Goal: Task Accomplishment & Management: Manage account settings

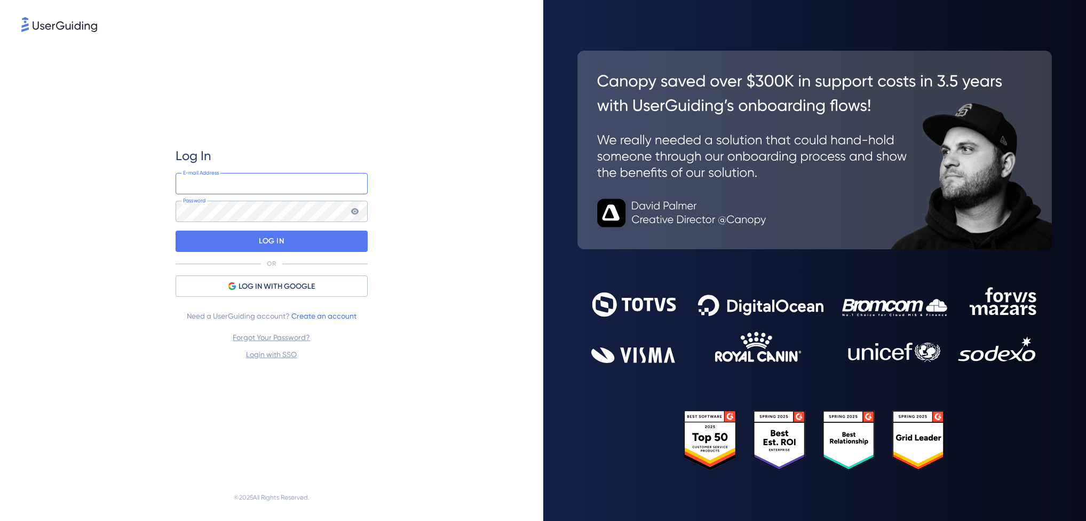
click at [242, 183] on input "email" at bounding box center [272, 183] width 192 height 21
type input "[EMAIL_ADDRESS][DOMAIN_NAME]"
click at [234, 244] on div "LOG IN" at bounding box center [272, 241] width 192 height 21
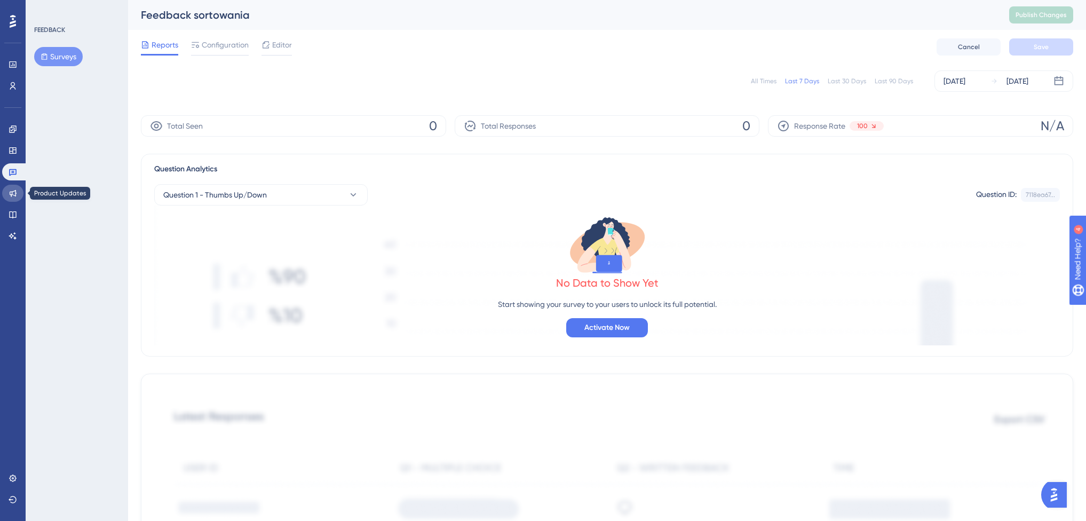
click at [14, 197] on icon at bounding box center [13, 193] width 9 height 9
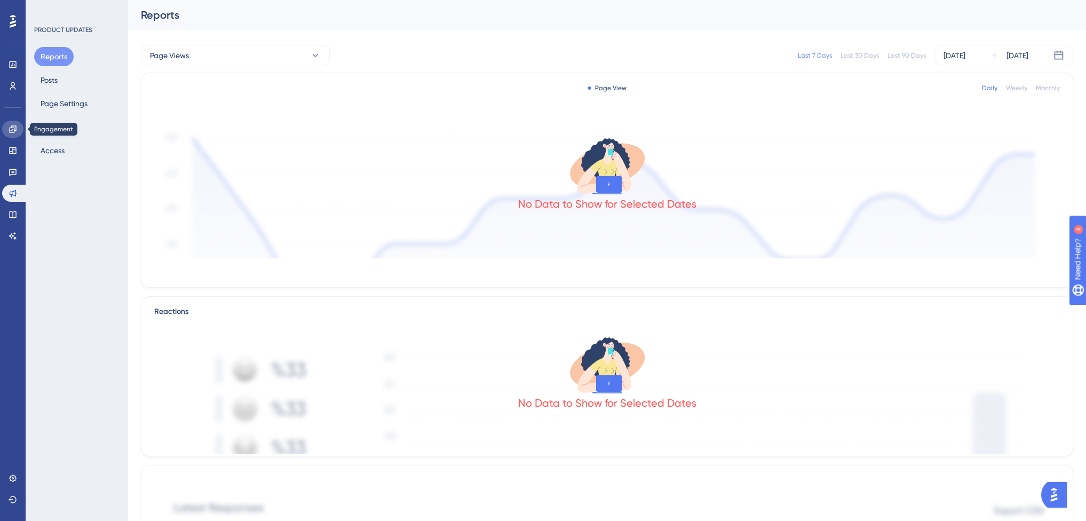
click at [12, 131] on icon at bounding box center [13, 129] width 9 height 9
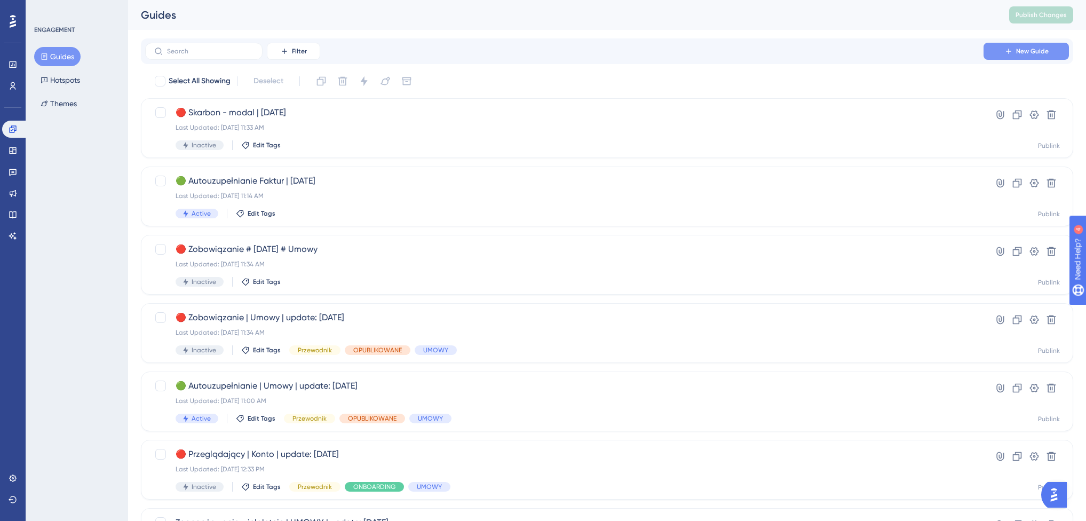
click at [1022, 49] on span "New Guide" at bounding box center [1032, 51] width 33 height 9
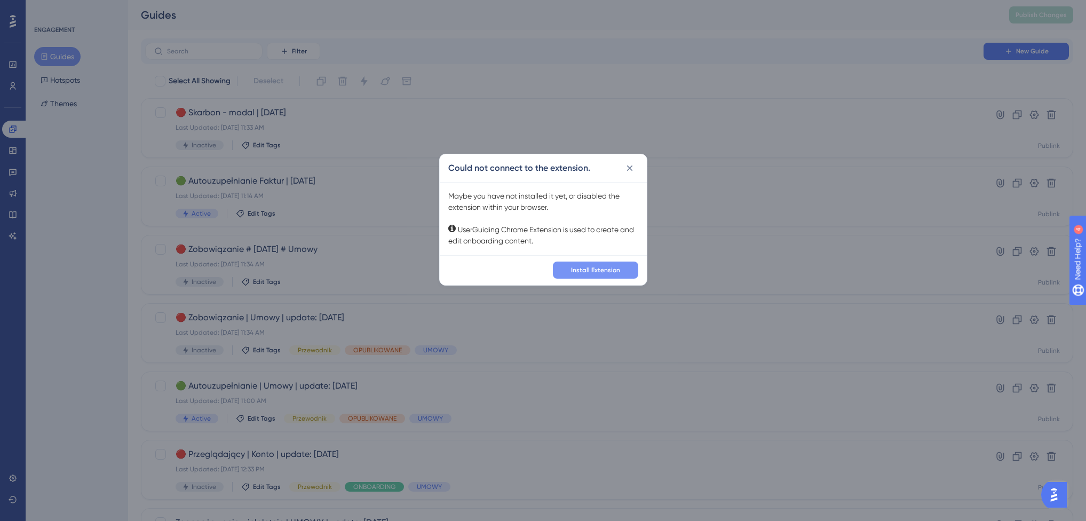
click at [589, 267] on span "Install Extension" at bounding box center [595, 270] width 49 height 9
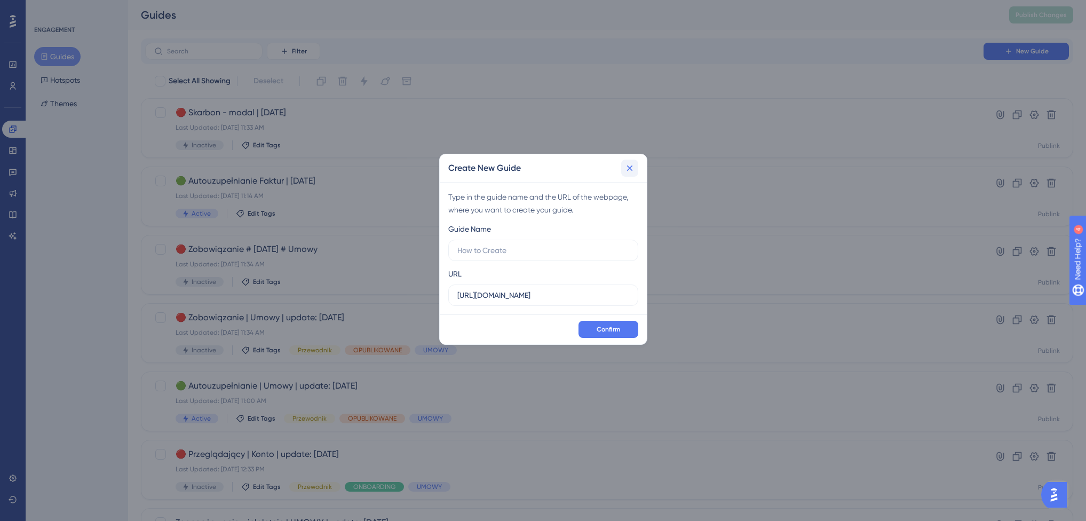
click at [632, 169] on icon at bounding box center [630, 168] width 11 height 11
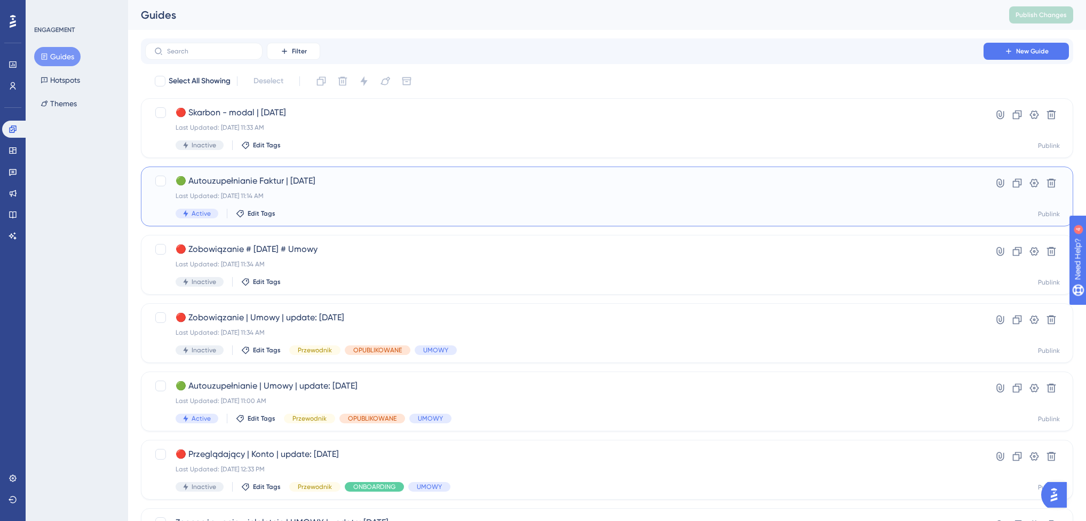
click at [409, 192] on div "Last Updated: [DATE] 11:14 AM" at bounding box center [565, 196] width 778 height 9
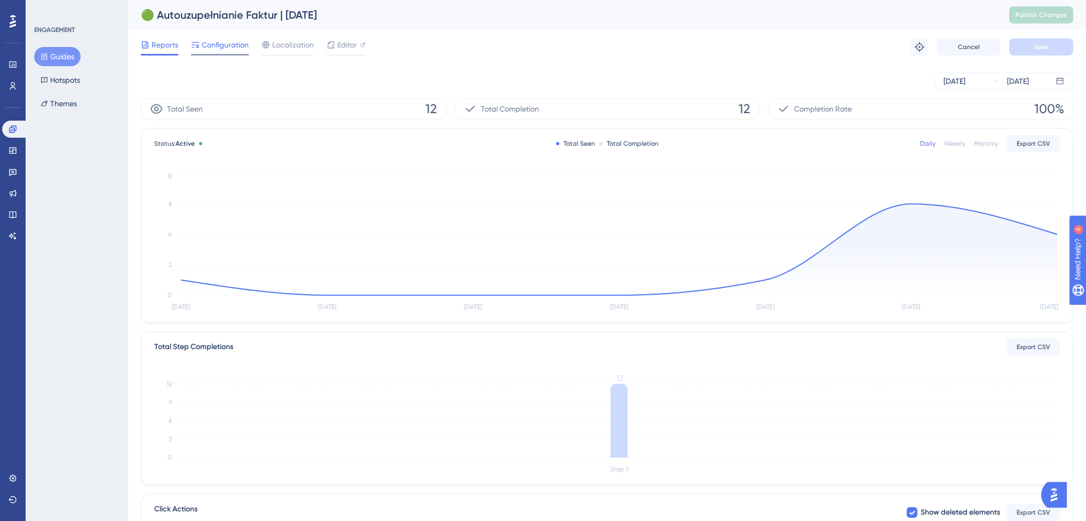
click at [213, 49] on span "Configuration" at bounding box center [225, 44] width 47 height 13
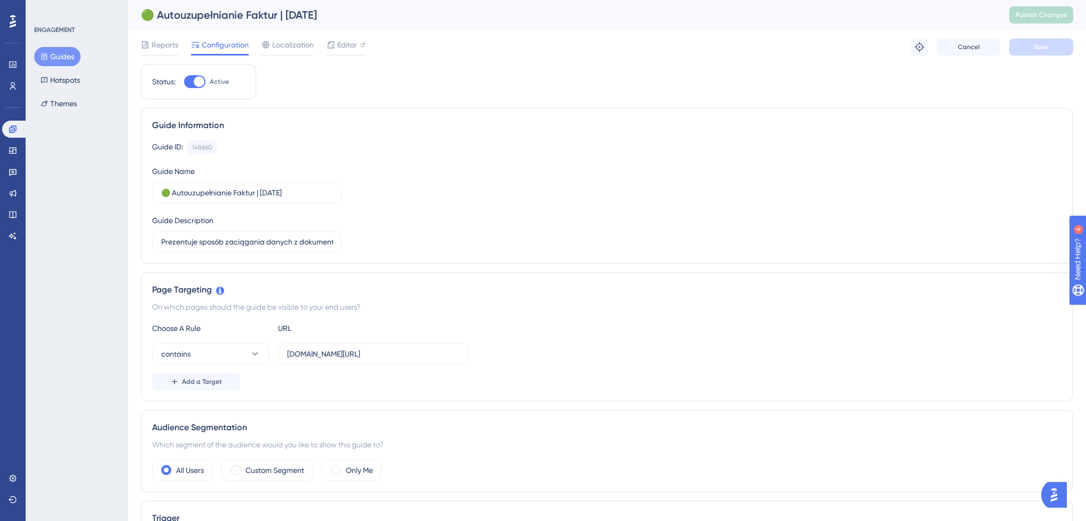
click at [190, 82] on div at bounding box center [194, 81] width 21 height 13
click at [184, 82] on input "Active" at bounding box center [184, 82] width 1 height 1
click at [190, 82] on div at bounding box center [190, 81] width 11 height 11
click at [184, 82] on input "Inactive" at bounding box center [184, 82] width 1 height 1
click at [195, 83] on div at bounding box center [199, 81] width 11 height 11
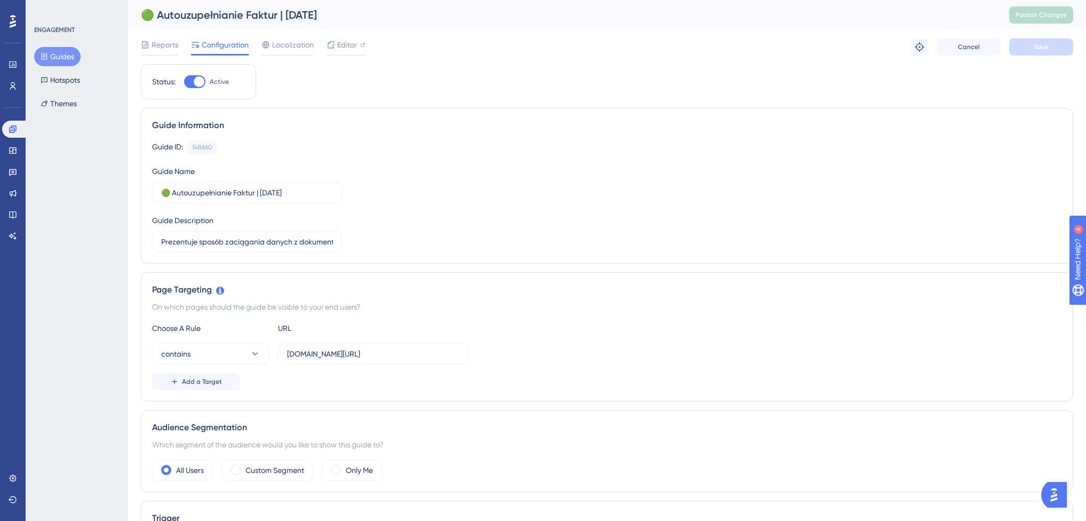
click at [184, 82] on input "Active" at bounding box center [184, 82] width 1 height 1
click at [195, 83] on div at bounding box center [190, 81] width 11 height 11
click at [184, 82] on input "Inactive" at bounding box center [184, 82] width 1 height 1
click at [195, 83] on div at bounding box center [199, 81] width 11 height 11
click at [184, 82] on input "Active" at bounding box center [184, 82] width 1 height 1
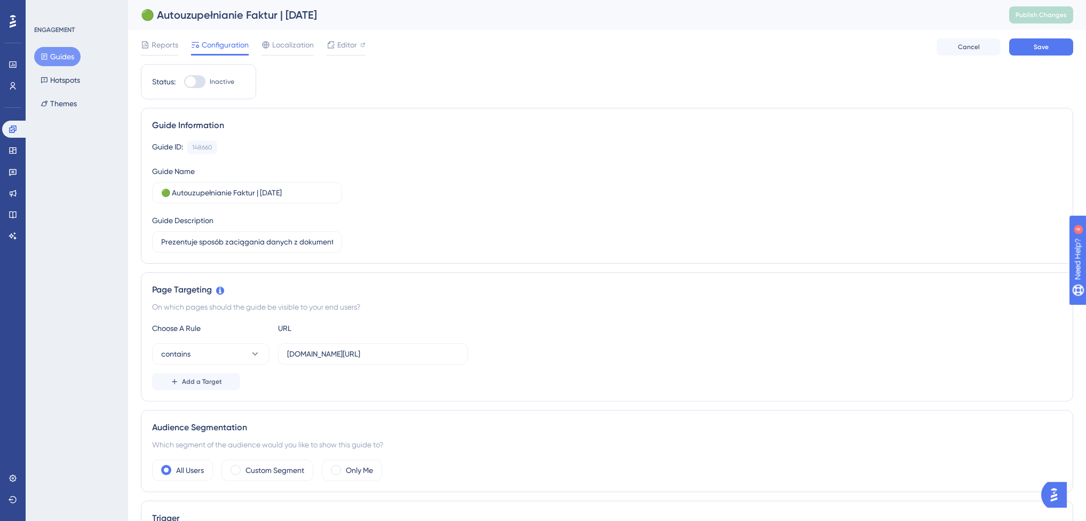
click at [195, 83] on div at bounding box center [190, 81] width 11 height 11
click at [184, 82] on input "Inactive" at bounding box center [184, 82] width 1 height 1
click at [195, 83] on div at bounding box center [199, 81] width 11 height 11
click at [184, 82] on input "Active" at bounding box center [184, 82] width 1 height 1
click at [195, 83] on div at bounding box center [190, 81] width 11 height 11
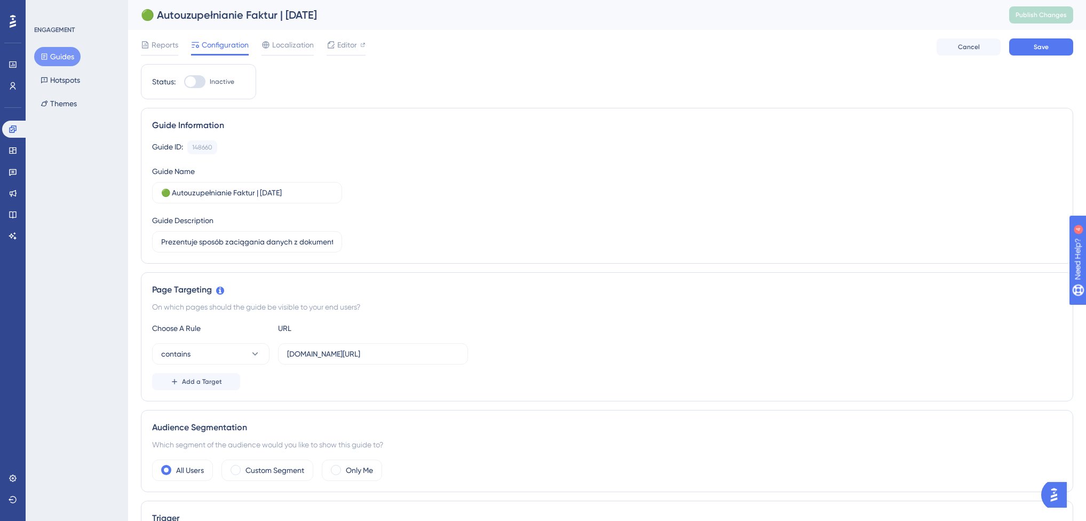
click at [184, 82] on input "Inactive" at bounding box center [184, 82] width 1 height 1
checkbox input "true"
click at [964, 44] on span "Cancel" at bounding box center [969, 47] width 22 height 9
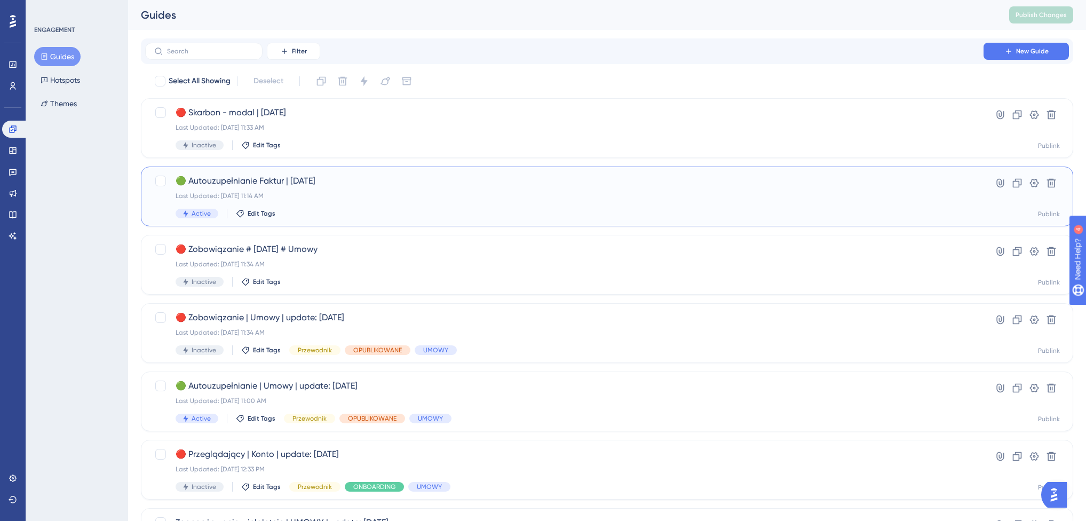
click at [508, 193] on div "Last Updated: [DATE] 11:14 AM" at bounding box center [565, 196] width 778 height 9
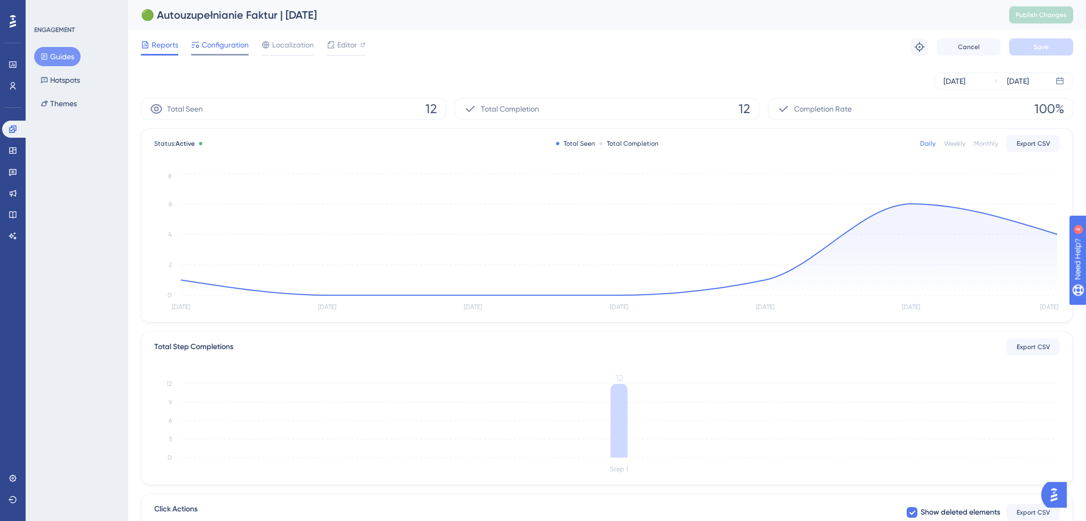
click at [231, 48] on span "Configuration" at bounding box center [225, 44] width 47 height 13
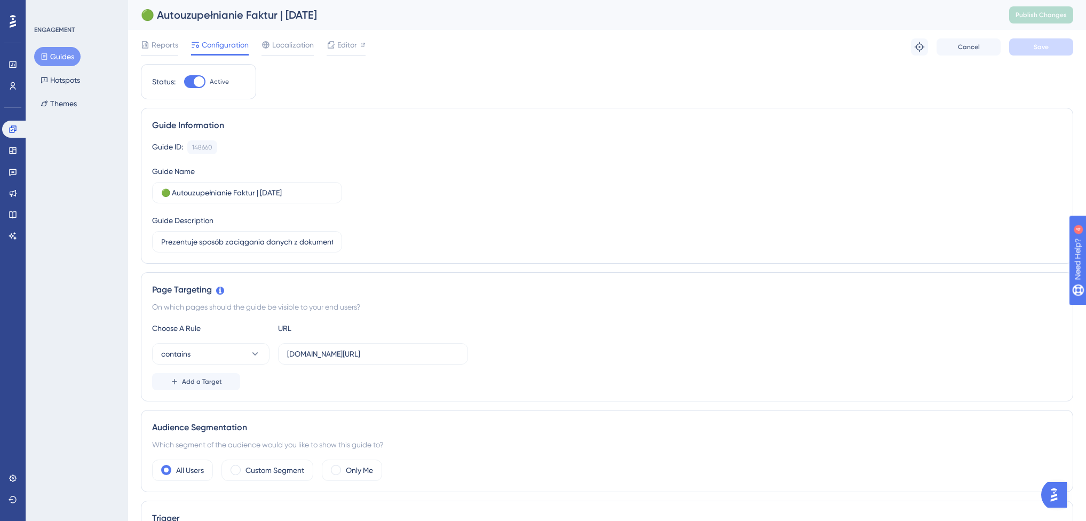
click at [188, 84] on div at bounding box center [194, 81] width 21 height 13
click at [184, 82] on input "Active" at bounding box center [184, 82] width 1 height 1
click at [188, 84] on div at bounding box center [190, 81] width 11 height 11
click at [184, 82] on input "Inactive" at bounding box center [184, 82] width 1 height 1
click at [186, 78] on div at bounding box center [194, 81] width 21 height 13
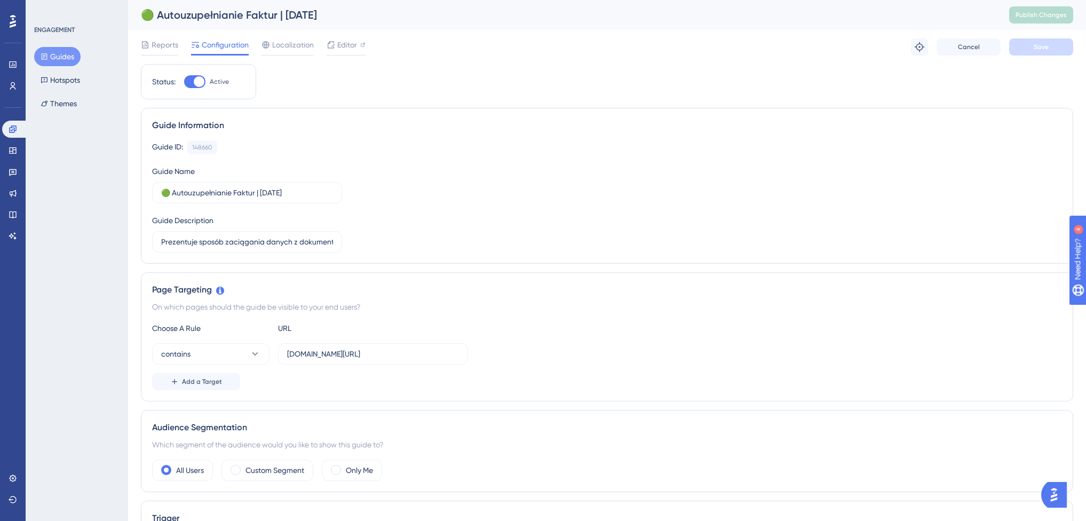
click at [184, 82] on input "Active" at bounding box center [184, 82] width 1 height 1
checkbox input "false"
click at [954, 46] on button "Cancel" at bounding box center [969, 46] width 64 height 17
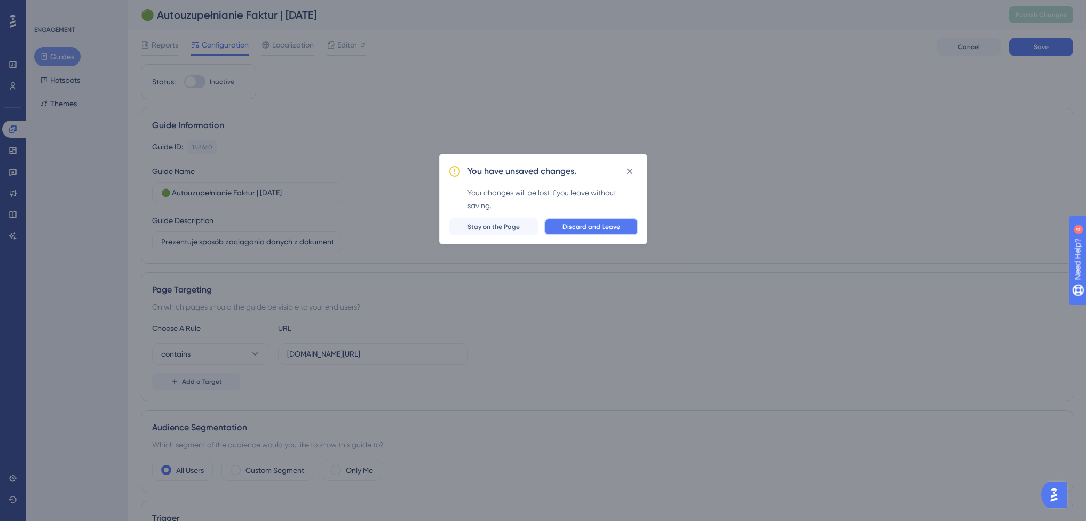
click at [579, 228] on span "Discard and Leave" at bounding box center [592, 227] width 58 height 9
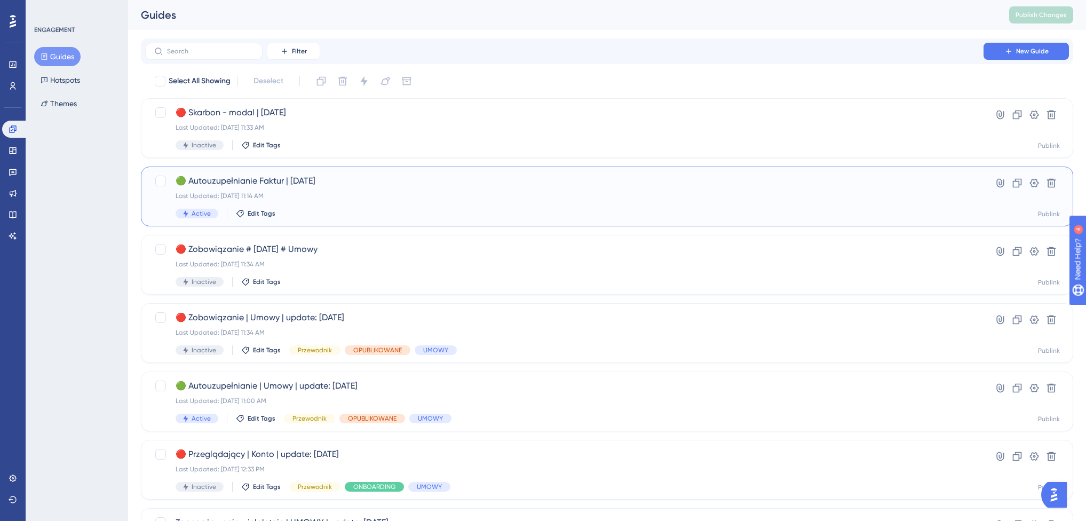
click at [470, 201] on div "🟢 Autouzupełnianie Faktur | [DATE] Last Updated: [DATE] 11:14 AM Active Edit Ta…" at bounding box center [565, 197] width 778 height 44
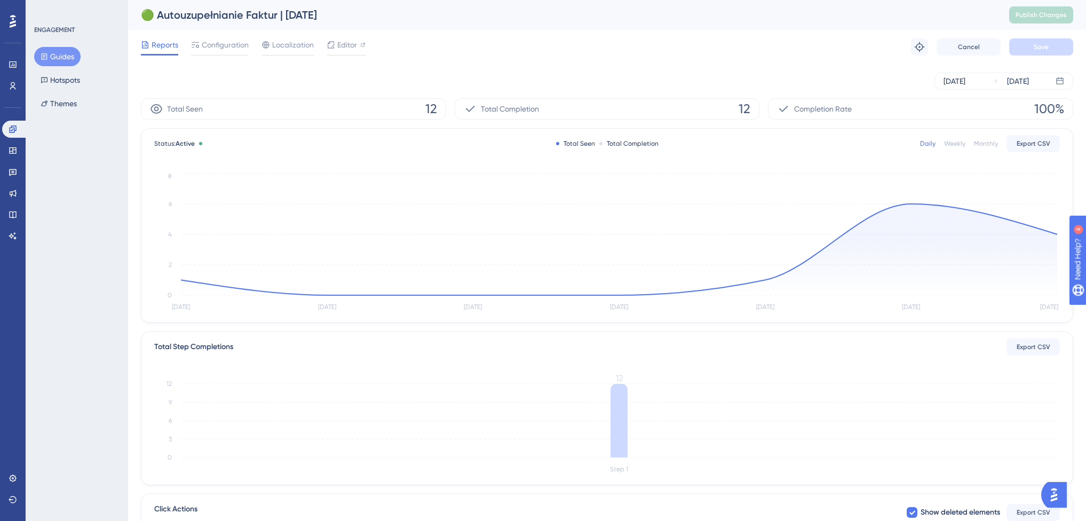
click at [956, 145] on div "Weekly" at bounding box center [954, 143] width 21 height 9
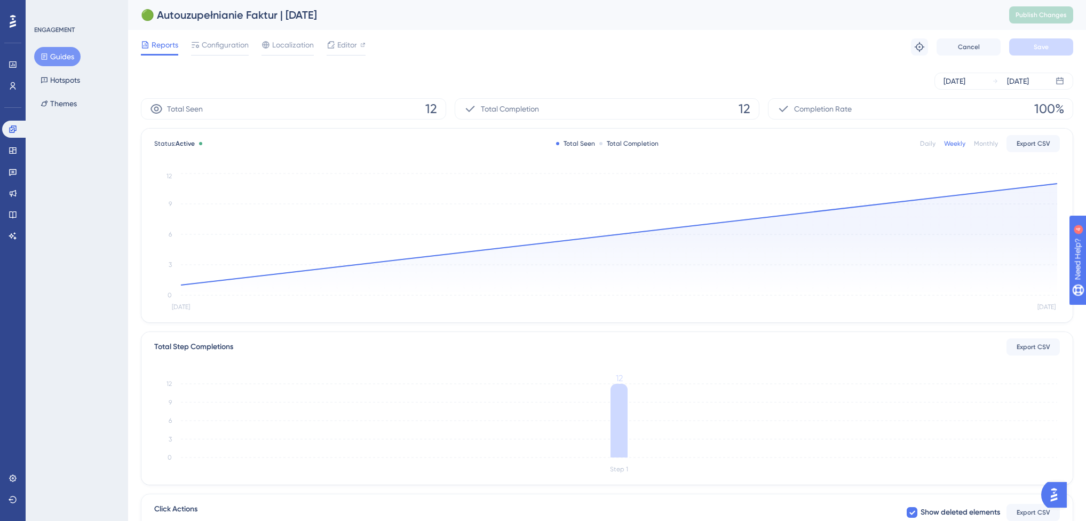
click at [992, 141] on div "Monthly" at bounding box center [986, 143] width 24 height 9
click at [214, 47] on span "Configuration" at bounding box center [225, 44] width 47 height 13
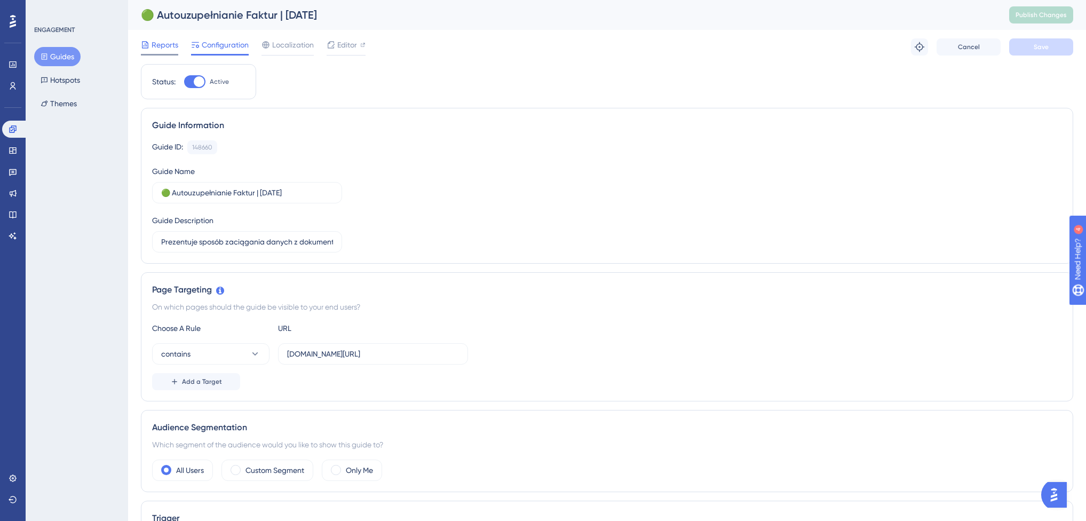
click at [161, 45] on span "Reports" at bounding box center [165, 44] width 27 height 13
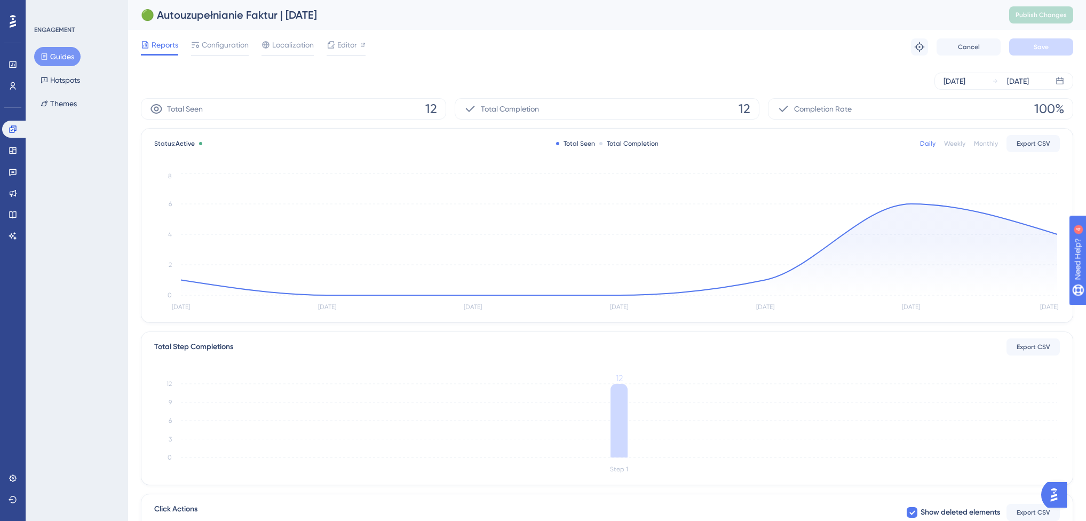
click at [983, 146] on div "Monthly" at bounding box center [986, 143] width 24 height 9
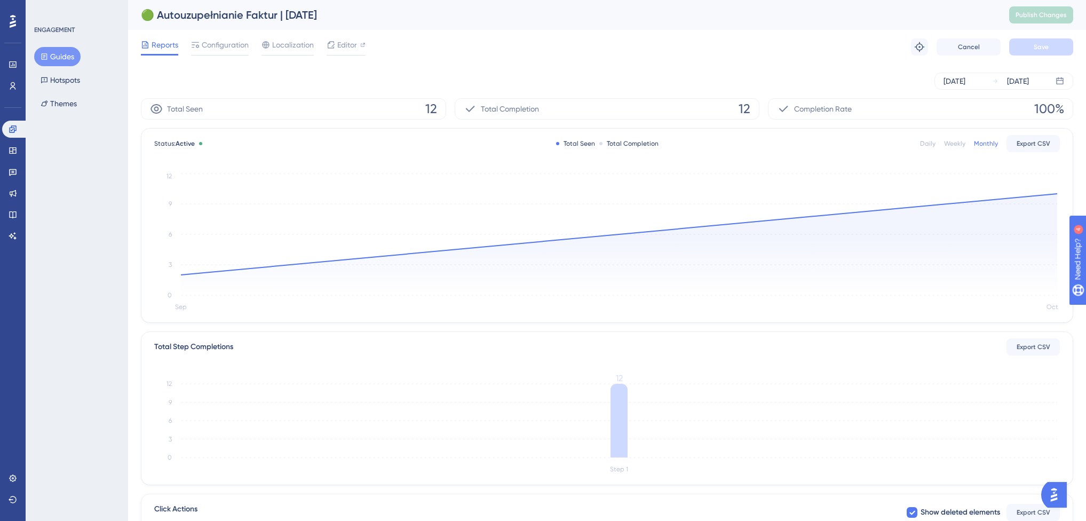
click at [958, 146] on div "Weekly" at bounding box center [954, 143] width 21 height 9
click at [924, 139] on div "Daily" at bounding box center [927, 143] width 15 height 9
